Goal: Task Accomplishment & Management: Complete application form

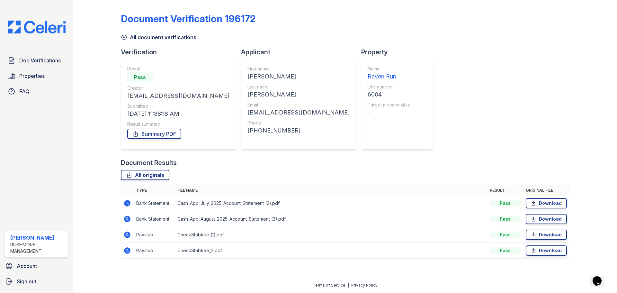
click at [59, 24] on img at bounding box center [37, 27] width 68 height 13
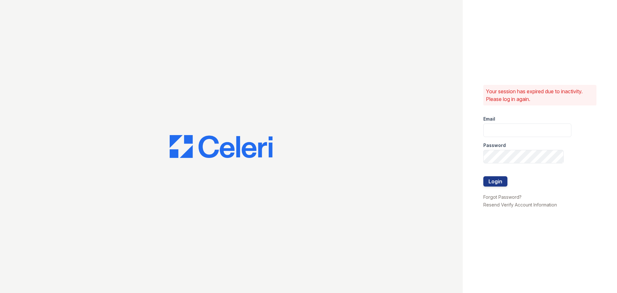
type input "[EMAIL_ADDRESS][DOMAIN_NAME]"
click at [498, 182] on button "Login" at bounding box center [496, 181] width 24 height 10
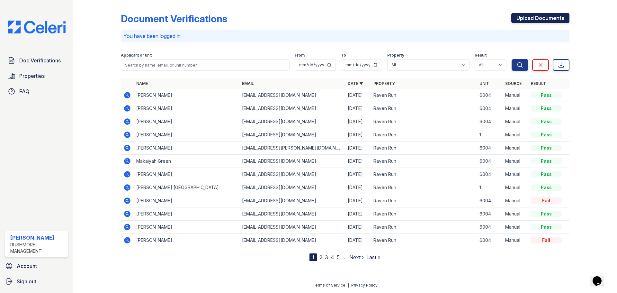
click at [546, 16] on link "Upload Documents" at bounding box center [541, 18] width 58 height 10
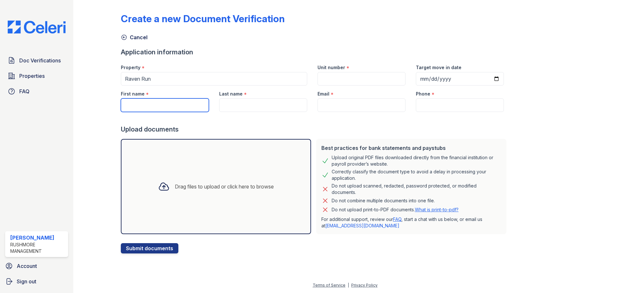
click at [164, 107] on input "First name" at bounding box center [165, 105] width 88 height 14
type input "Ryequell"
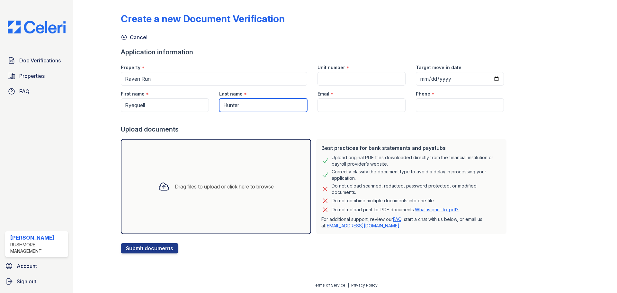
type input "Hunter"
click at [350, 75] on input "Unit number" at bounding box center [362, 79] width 88 height 14
type input "6004"
click at [356, 109] on input "Email" at bounding box center [362, 105] width 88 height 14
paste input "[EMAIL_ADDRESS][DOMAIN_NAME]"
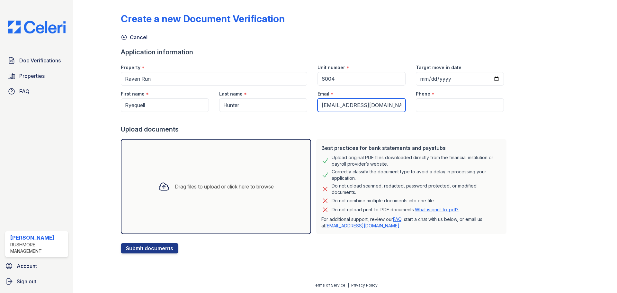
type input "[EMAIL_ADDRESS][DOMAIN_NAME]"
click at [448, 109] on input "Phone" at bounding box center [460, 105] width 88 height 14
paste input "(667) 352-7123"
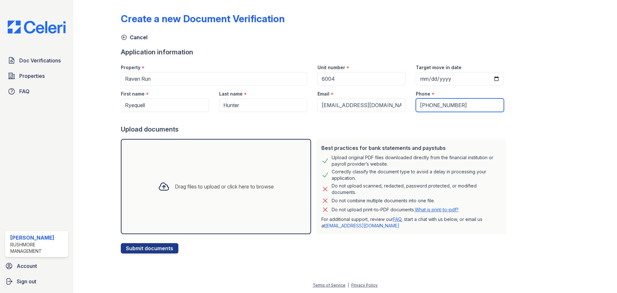
type input "(667) 352-7123"
click at [222, 167] on div "Drag files to upload or click here to browse" at bounding box center [216, 186] width 190 height 95
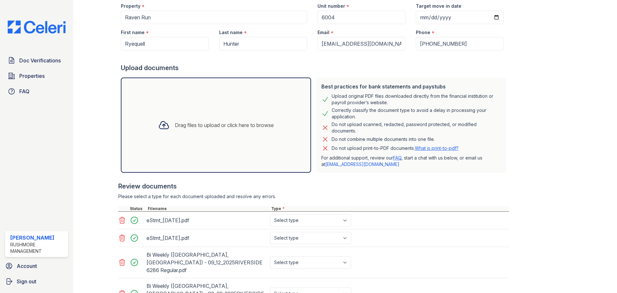
scroll to position [107, 0]
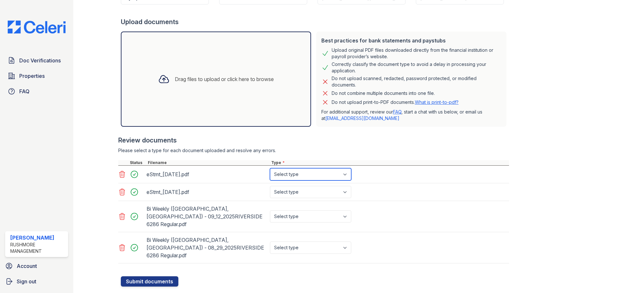
click at [341, 180] on select "Select type Paystub Bank Statement Offer Letter Tax Documents Benefit Award Let…" at bounding box center [310, 174] width 81 height 12
select select "bank_statement"
click at [270, 168] on select "Select type Paystub Bank Statement Offer Letter Tax Documents Benefit Award Let…" at bounding box center [310, 174] width 81 height 12
click at [330, 194] on select "Select type Paystub Bank Statement Offer Letter Tax Documents Benefit Award Let…" at bounding box center [310, 192] width 81 height 12
select select "bank_statement"
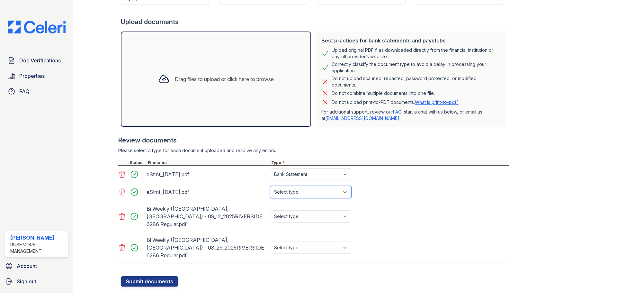
click at [270, 186] on select "Select type Paystub Bank Statement Offer Letter Tax Documents Benefit Award Let…" at bounding box center [310, 192] width 81 height 12
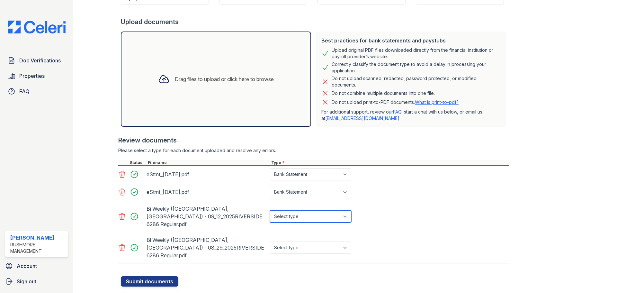
click at [332, 213] on select "Select type Paystub Bank Statement Offer Letter Tax Documents Benefit Award Let…" at bounding box center [310, 216] width 81 height 12
drag, startPoint x: 415, startPoint y: 232, endPoint x: 403, endPoint y: 230, distance: 12.4
click at [415, 232] on div "Bi Weekly (RIVERSIDE, HILLHAVEN) - 08_29_2025RIVERSIDE 6286 Regular.pdf Select …" at bounding box center [313, 247] width 391 height 31
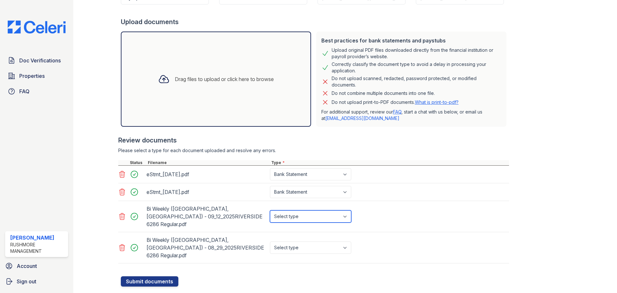
click at [346, 212] on select "Select type Paystub Bank Statement Offer Letter Tax Documents Benefit Award Let…" at bounding box center [310, 216] width 81 height 12
select select "paystub"
click at [270, 210] on select "Select type Paystub Bank Statement Offer Letter Tax Documents Benefit Award Let…" at bounding box center [310, 216] width 81 height 12
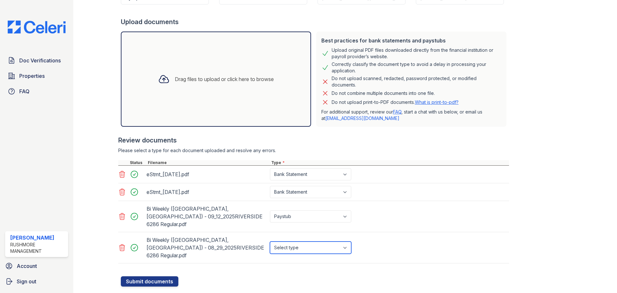
click at [324, 241] on select "Select type Paystub Bank Statement Offer Letter Tax Documents Benefit Award Let…" at bounding box center [310, 247] width 81 height 12
select select "paystub"
click at [270, 241] on select "Select type Paystub Bank Statement Offer Letter Tax Documents Benefit Award Let…" at bounding box center [310, 247] width 81 height 12
click at [146, 276] on button "Submit documents" at bounding box center [150, 281] width 58 height 10
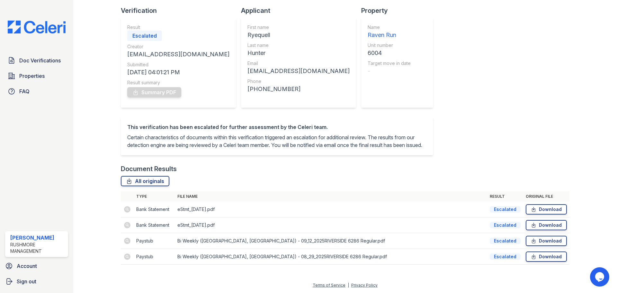
scroll to position [49, 0]
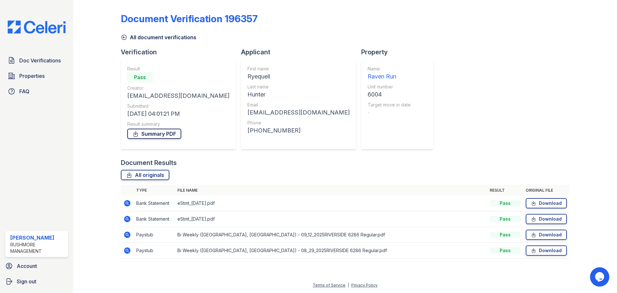
click at [173, 135] on link "Summary PDF" at bounding box center [154, 134] width 54 height 10
click at [440, 164] on div "Document Results" at bounding box center [345, 162] width 449 height 9
